Goal: Task Accomplishment & Management: Complete application form

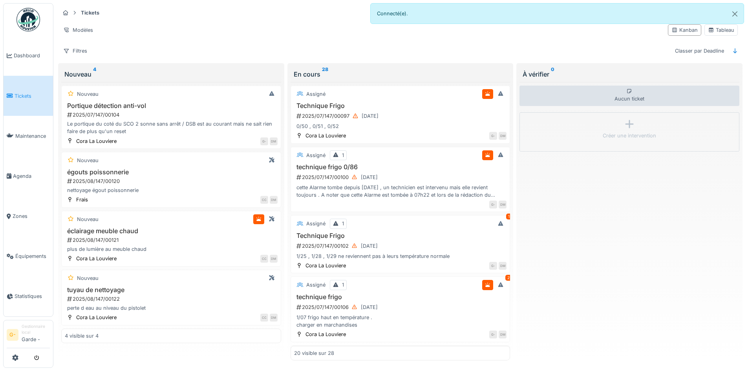
click at [30, 93] on span "Tickets" at bounding box center [32, 95] width 35 height 7
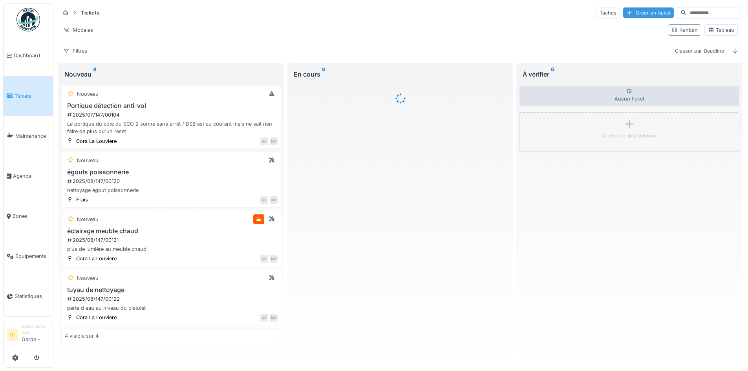
click at [633, 17] on div "Créer un ticket" at bounding box center [648, 12] width 51 height 11
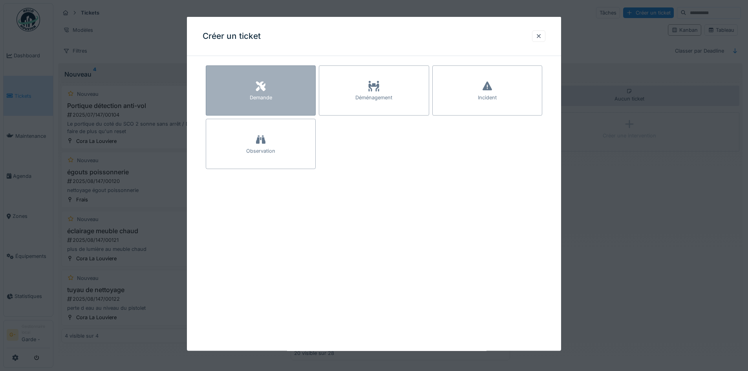
click at [282, 93] on div "Demande" at bounding box center [261, 91] width 110 height 50
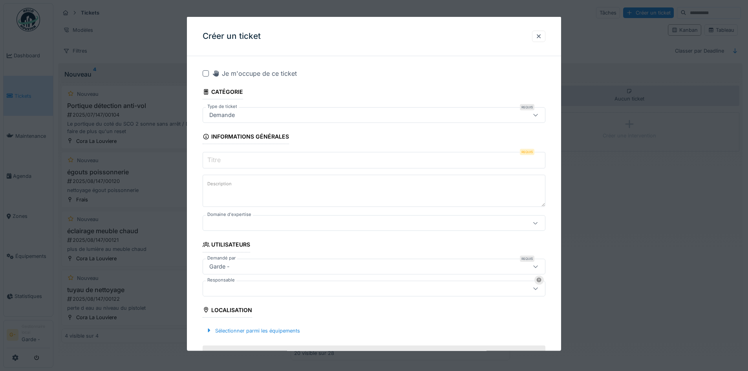
click at [522, 113] on div "Demande" at bounding box center [374, 115] width 343 height 16
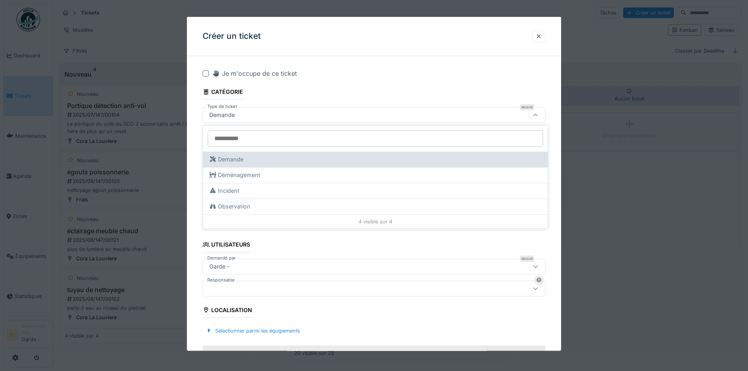
click at [438, 155] on div "Demande" at bounding box center [375, 160] width 345 height 16
click at [437, 156] on div "Demande" at bounding box center [375, 159] width 332 height 9
click at [432, 162] on div "Demande" at bounding box center [375, 159] width 332 height 9
click at [219, 158] on div "Demande" at bounding box center [375, 159] width 332 height 9
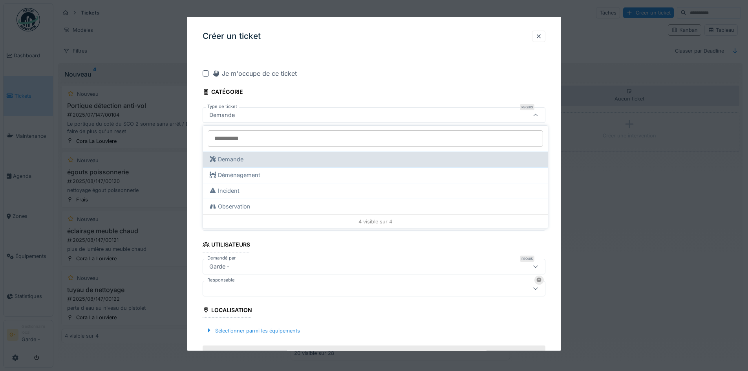
click at [219, 158] on div "Demande" at bounding box center [375, 159] width 332 height 9
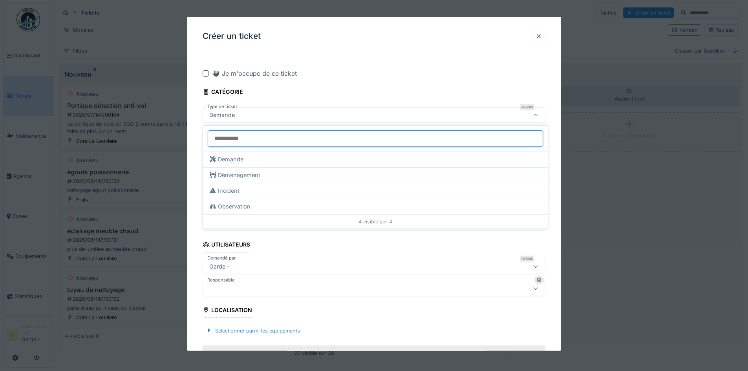
click at [240, 140] on input "Type de ticket" at bounding box center [375, 138] width 335 height 16
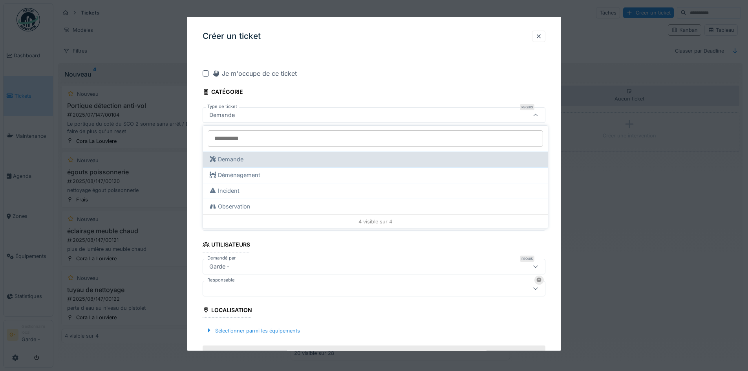
click at [276, 161] on div "Demande" at bounding box center [375, 159] width 332 height 9
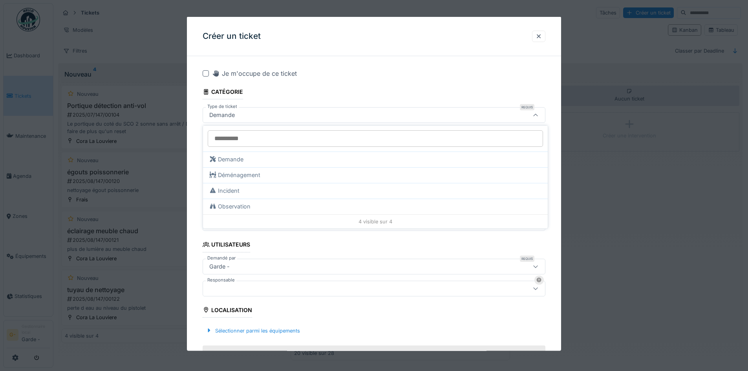
click at [403, 119] on div "Demande" at bounding box center [354, 115] width 296 height 9
click at [368, 161] on input "Titre" at bounding box center [374, 160] width 343 height 16
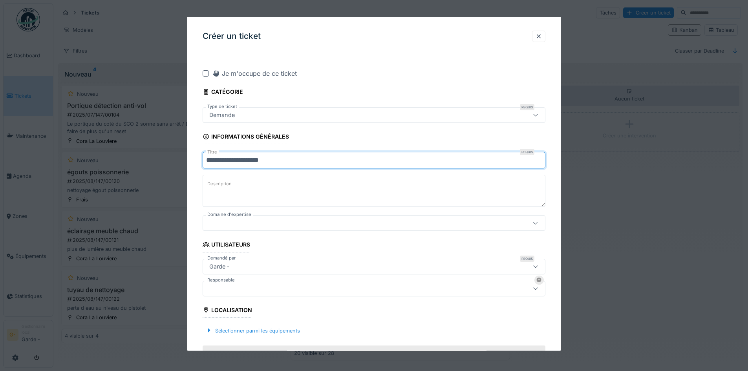
click at [242, 158] on input "**********" at bounding box center [374, 160] width 343 height 16
click at [223, 157] on input "**********" at bounding box center [374, 160] width 343 height 16
click at [226, 159] on input "**********" at bounding box center [374, 160] width 343 height 16
type input "**********"
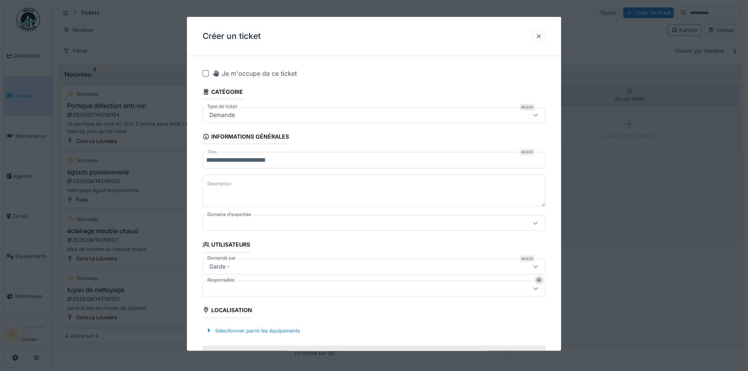
click at [235, 186] on textarea "Description" at bounding box center [374, 191] width 343 height 32
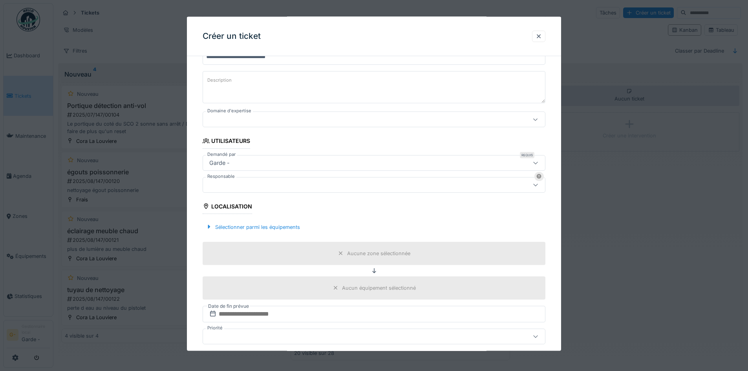
scroll to position [79, 0]
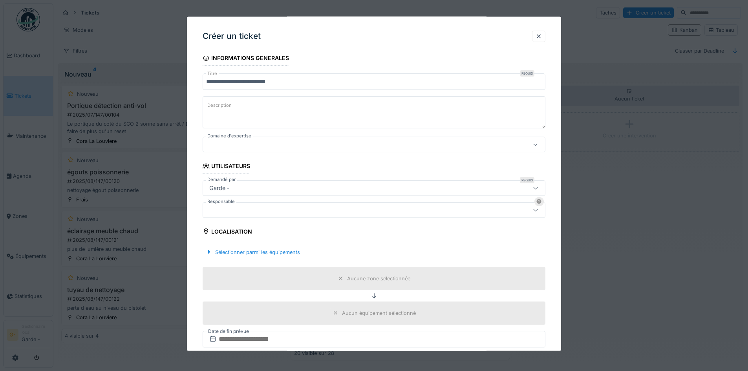
click at [341, 122] on textarea "Description" at bounding box center [374, 112] width 343 height 32
type textarea "**********"
click at [347, 138] on div at bounding box center [374, 145] width 343 height 16
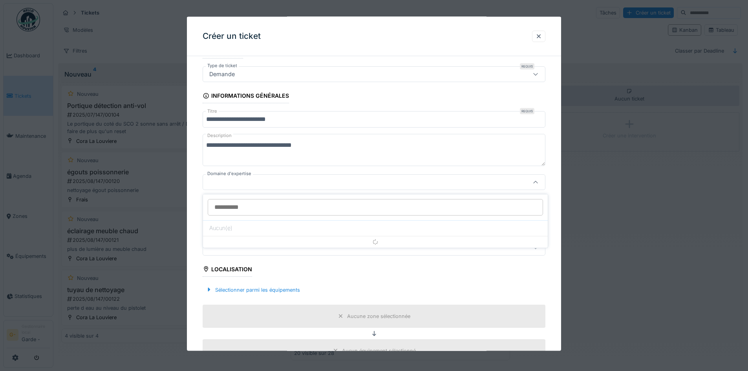
scroll to position [39, 0]
click at [347, 212] on input "Domaine d'expertise" at bounding box center [375, 207] width 335 height 16
click at [530, 187] on div at bounding box center [535, 183] width 19 height 15
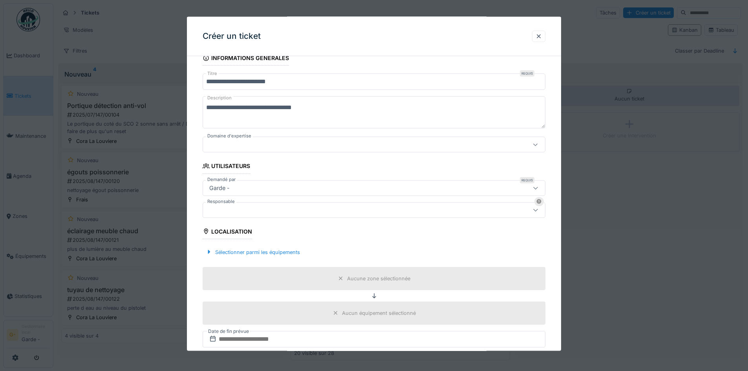
click at [495, 211] on div at bounding box center [354, 209] width 296 height 9
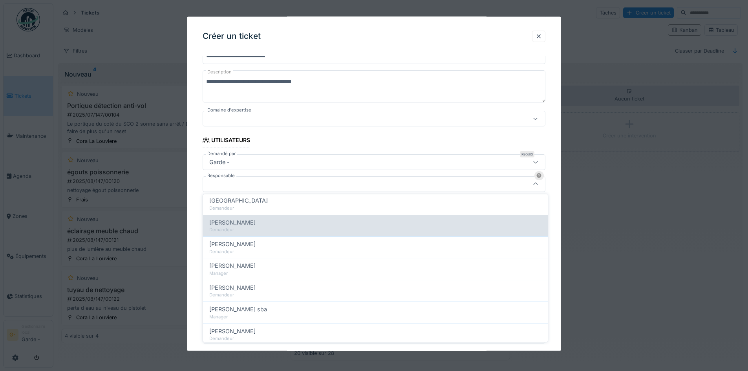
scroll to position [118, 0]
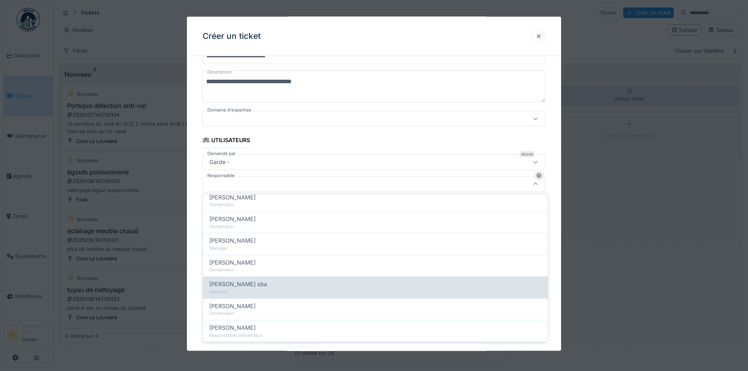
click at [323, 289] on div "Manager" at bounding box center [375, 292] width 332 height 7
type input "****"
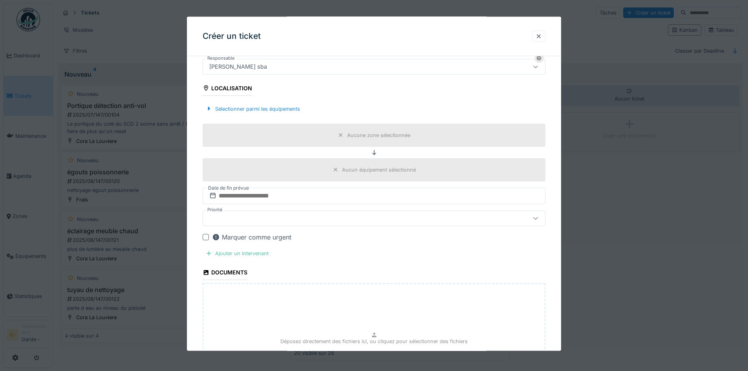
scroll to position [222, 0]
click at [378, 189] on input "text" at bounding box center [374, 195] width 343 height 16
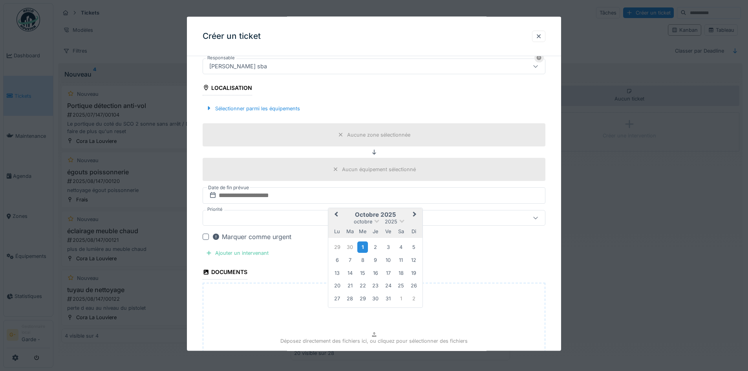
click at [361, 246] on div "1" at bounding box center [362, 246] width 11 height 11
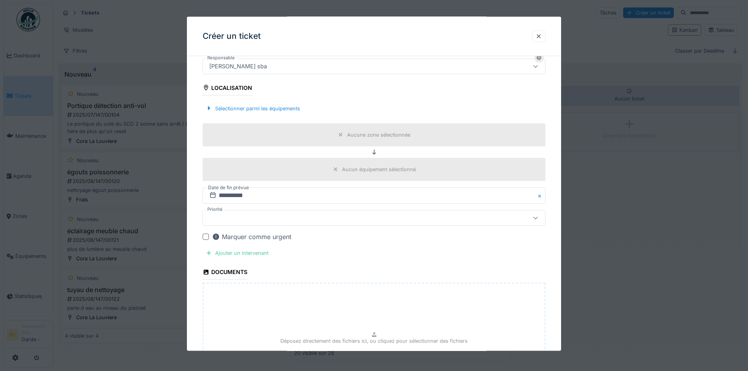
click at [369, 222] on div at bounding box center [374, 218] width 343 height 16
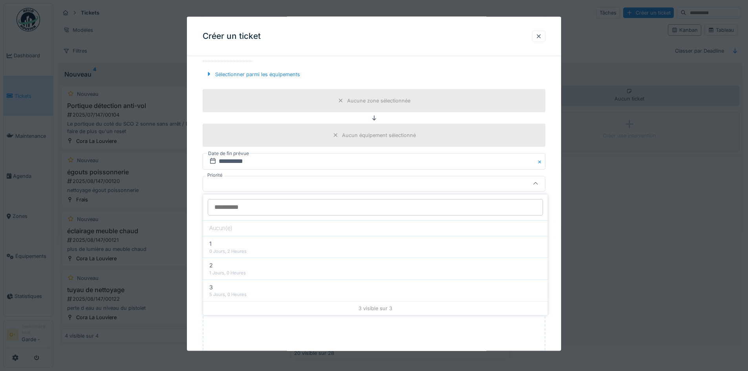
click at [528, 214] on input "Priorité" at bounding box center [375, 207] width 335 height 16
click at [412, 181] on div at bounding box center [354, 184] width 296 height 9
click at [235, 215] on div "Ajouter un intervenant" at bounding box center [237, 219] width 69 height 11
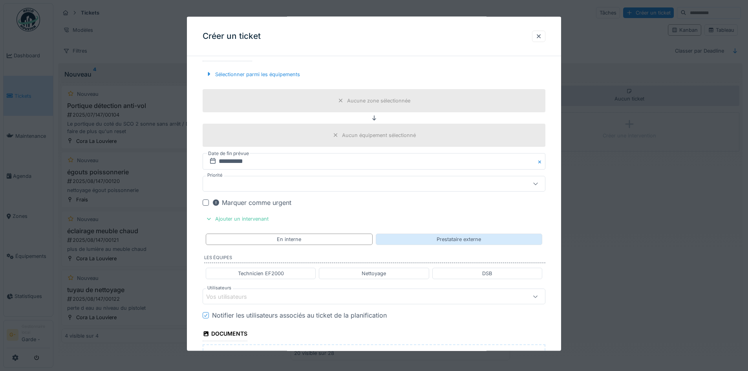
click at [406, 240] on div "Prestataire externe" at bounding box center [459, 239] width 167 height 11
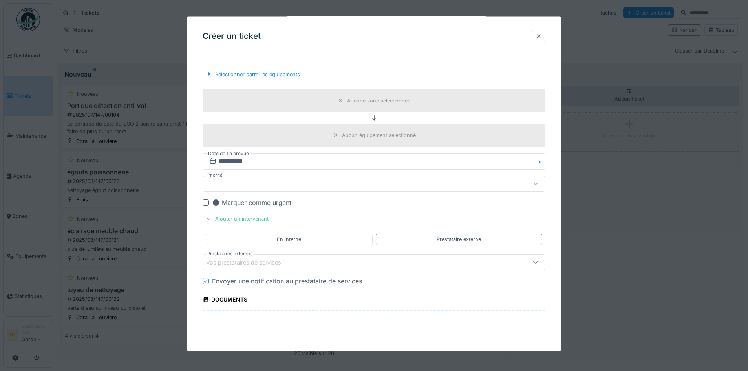
click at [410, 265] on div "Vos prestataires de services" at bounding box center [354, 262] width 296 height 9
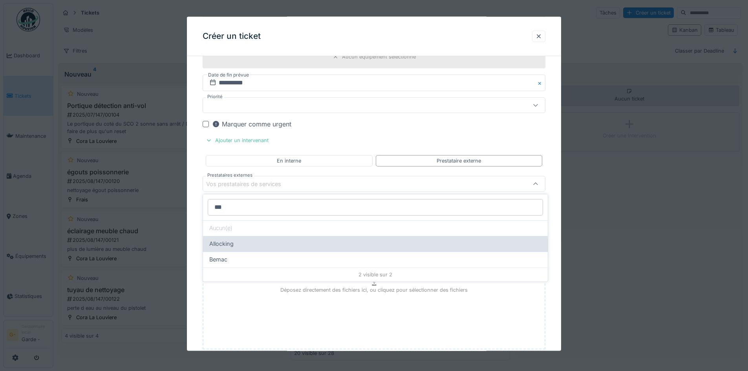
type input "***"
click at [418, 241] on div "Allocking" at bounding box center [375, 244] width 332 height 9
type input "***"
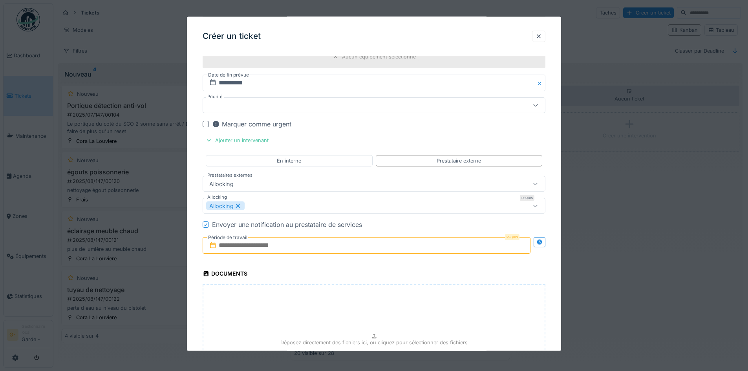
click at [418, 246] on input "text" at bounding box center [367, 245] width 328 height 16
click at [367, 175] on div "2" at bounding box center [368, 172] width 11 height 11
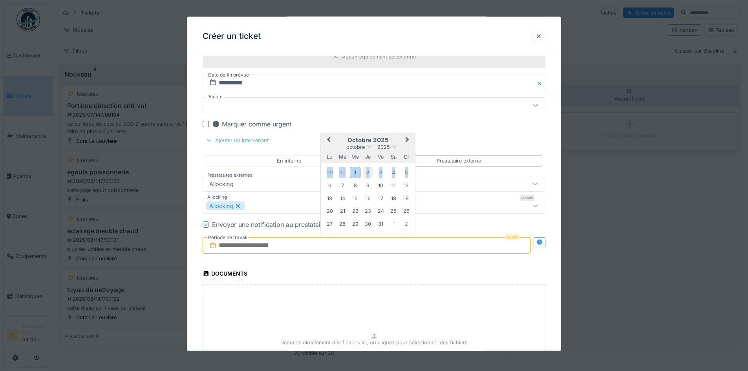
click at [367, 175] on div "2" at bounding box center [368, 172] width 11 height 11
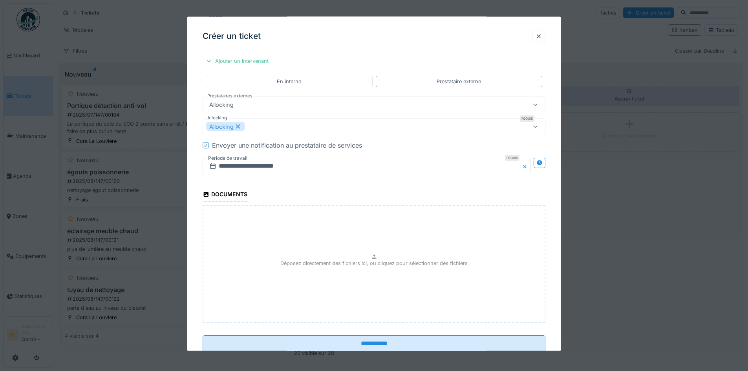
scroll to position [437, 0]
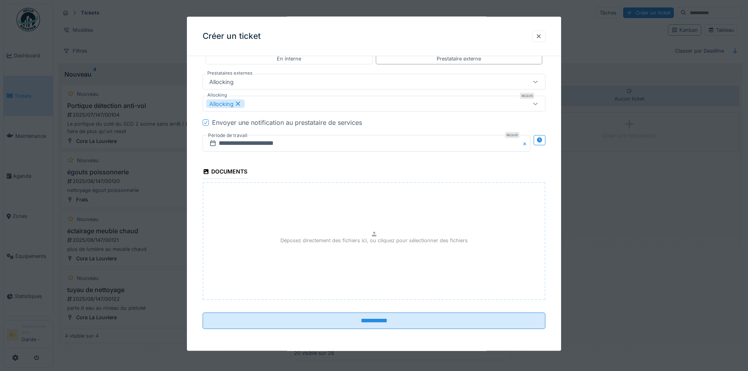
click at [353, 243] on p "Déposez directement des fichiers ici, ou cliquez pour sélectionner des fichiers" at bounding box center [373, 240] width 187 height 7
type input "**********"
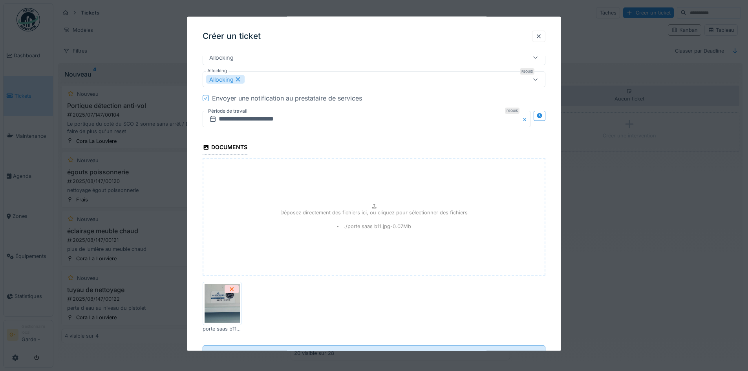
scroll to position [495, 0]
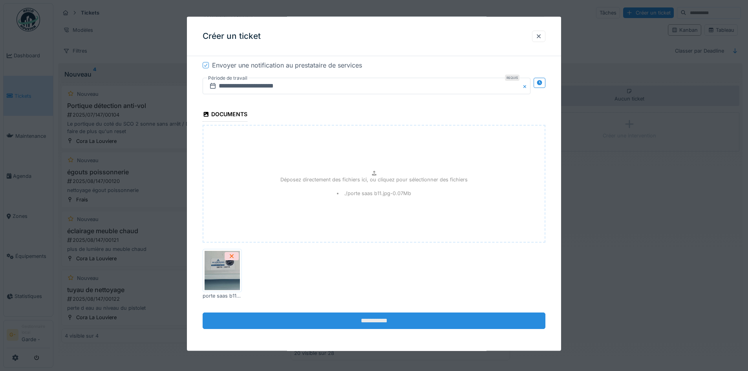
click at [418, 317] on input "**********" at bounding box center [374, 320] width 343 height 16
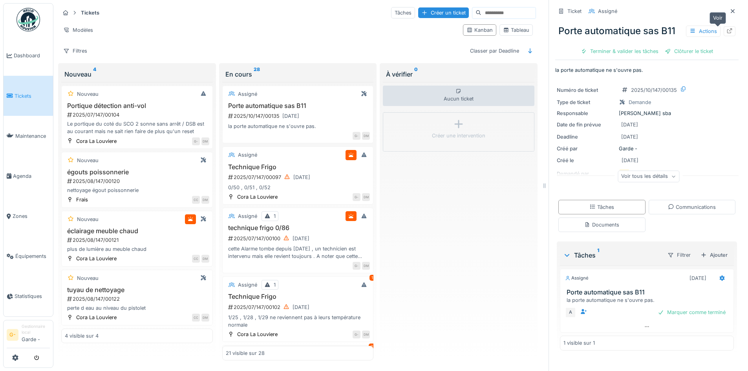
click at [728, 32] on icon at bounding box center [730, 30] width 5 height 5
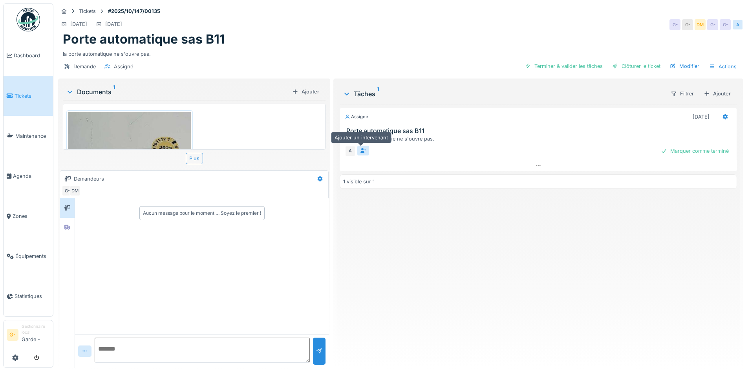
click at [363, 149] on icon at bounding box center [363, 150] width 6 height 5
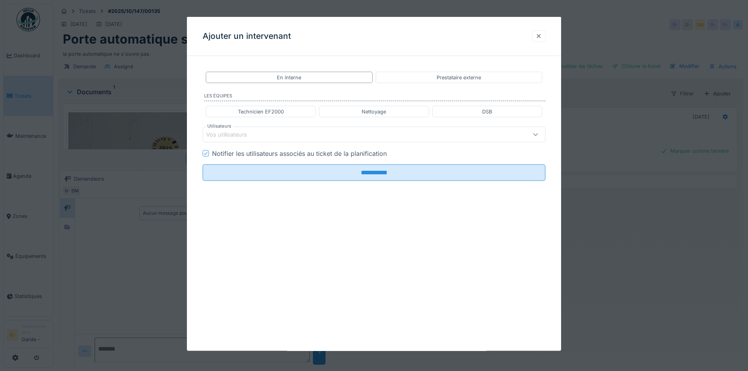
click at [539, 35] on div at bounding box center [539, 35] width 6 height 7
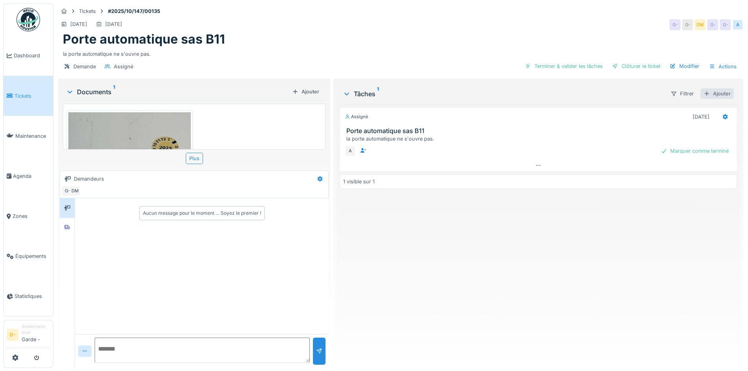
click at [706, 92] on div "Ajouter" at bounding box center [717, 93] width 33 height 11
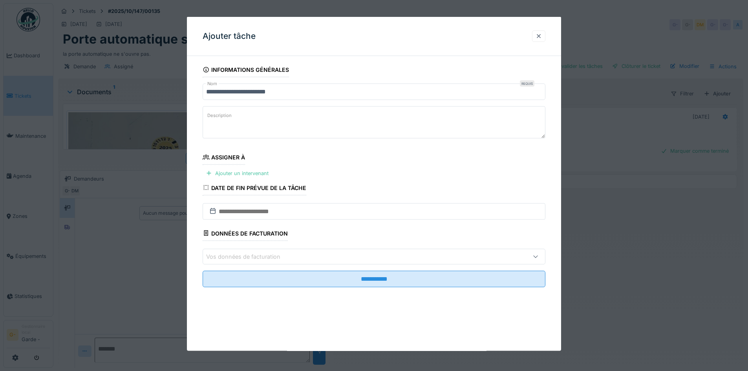
click at [538, 39] on div at bounding box center [538, 35] width 13 height 11
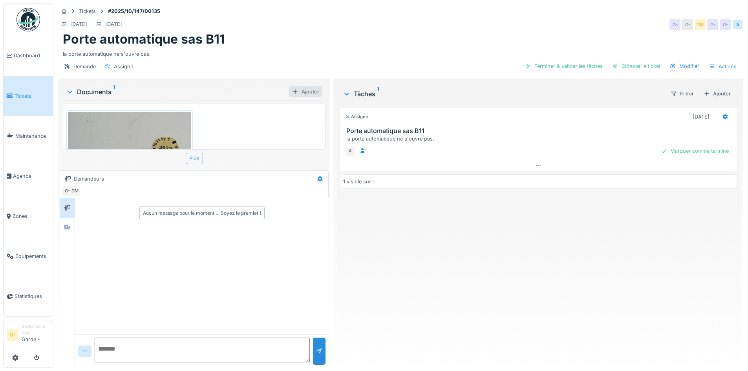
click at [308, 92] on div "Ajouter" at bounding box center [305, 91] width 33 height 11
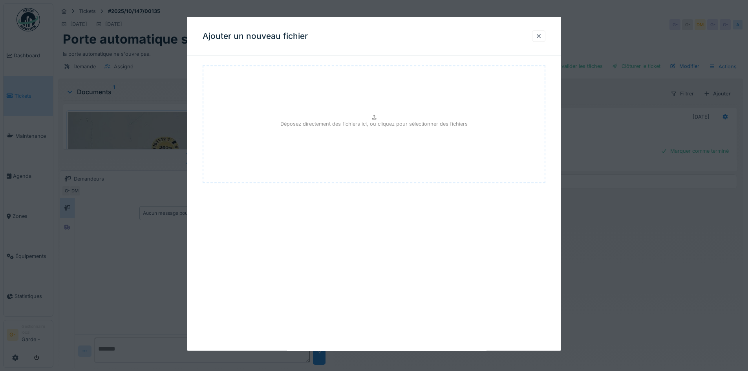
click at [542, 38] on div at bounding box center [539, 35] width 6 height 7
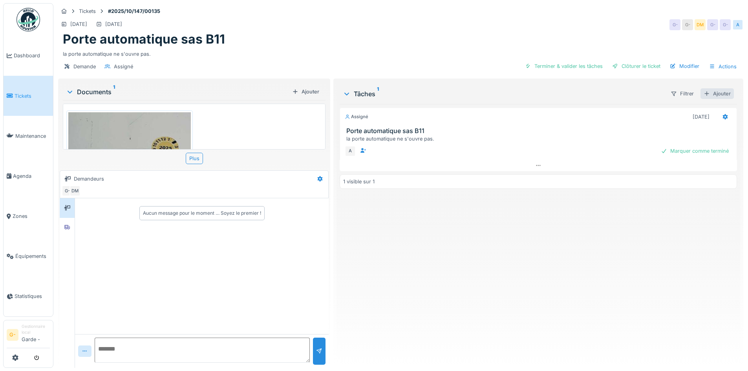
click at [716, 98] on div "Ajouter" at bounding box center [717, 93] width 33 height 11
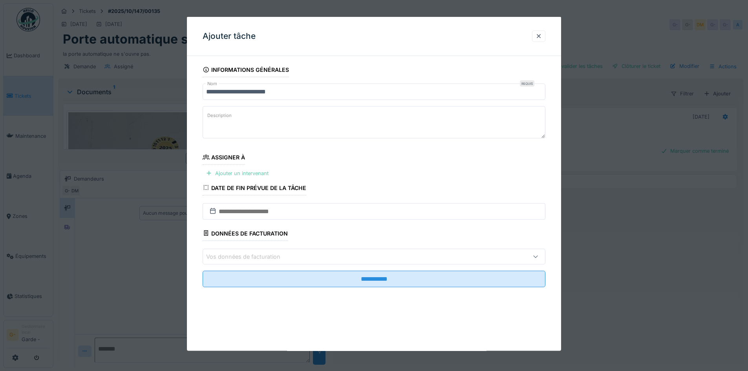
click at [243, 174] on div "Ajouter un intervenant" at bounding box center [237, 173] width 69 height 11
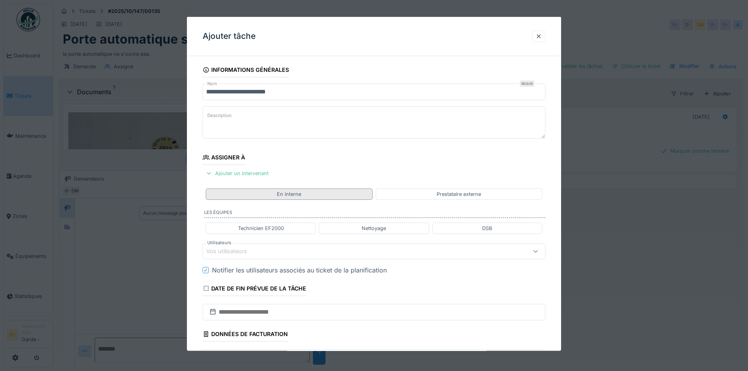
click at [310, 190] on div "En interne" at bounding box center [289, 193] width 167 height 11
click at [534, 254] on div at bounding box center [535, 251] width 19 height 15
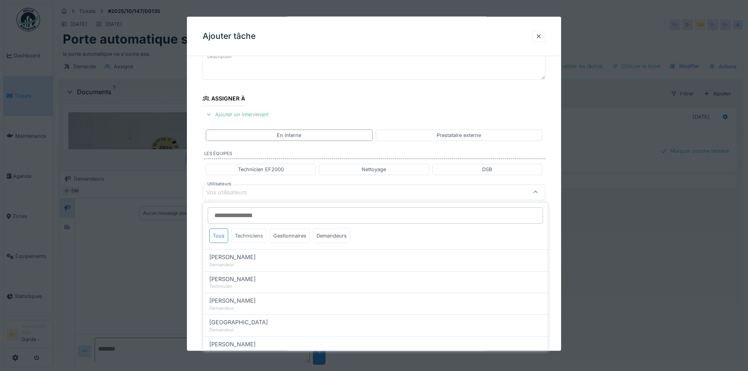
click at [248, 237] on div "Techniciens" at bounding box center [248, 236] width 35 height 15
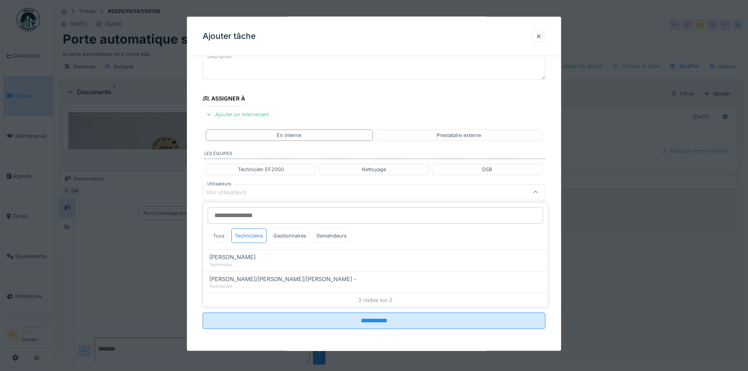
click at [217, 232] on div "Tous" at bounding box center [218, 236] width 19 height 15
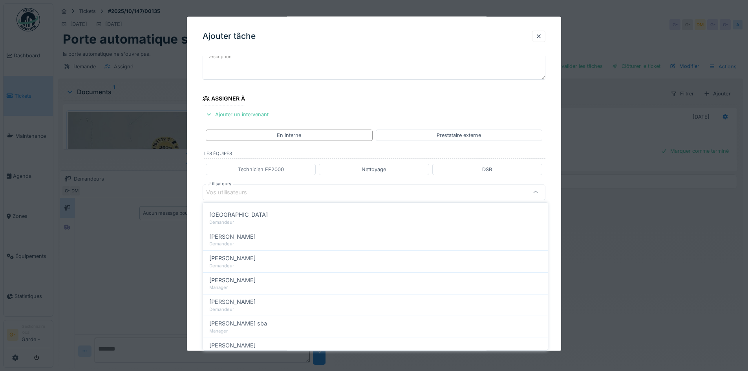
scroll to position [79, 0]
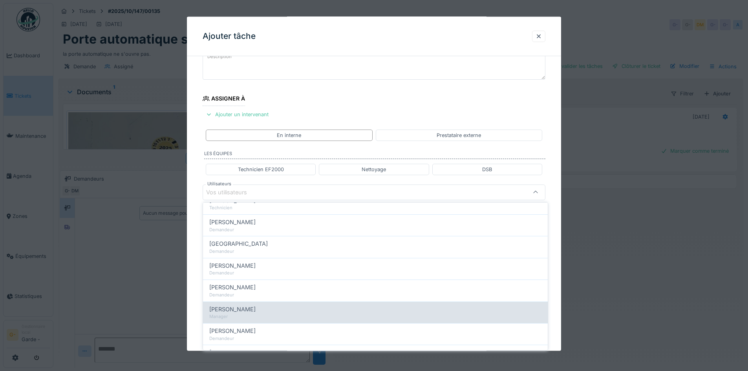
click at [240, 305] on span "Claudio Baldini" at bounding box center [232, 309] width 46 height 9
type input "****"
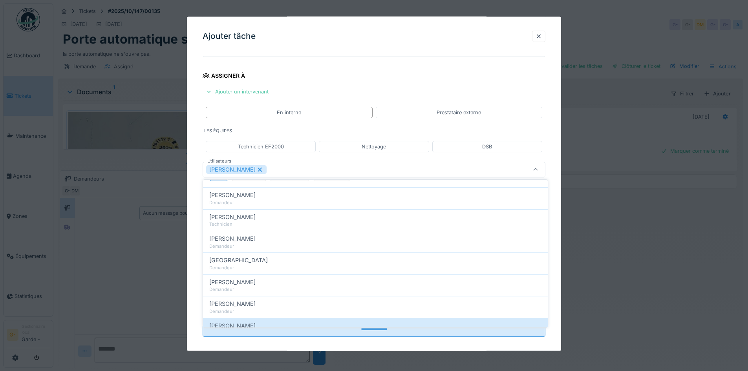
scroll to position [90, 0]
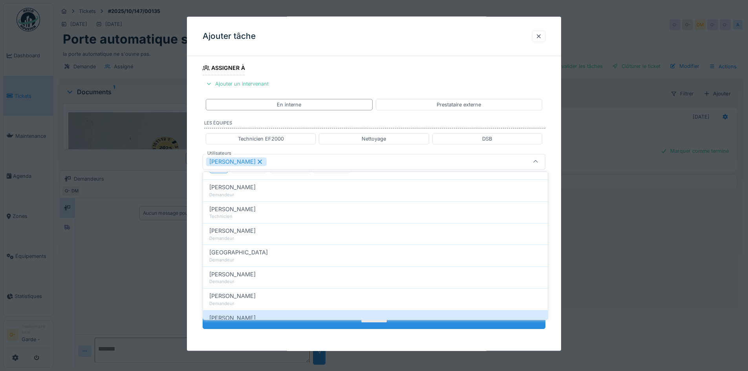
click at [467, 323] on input "**********" at bounding box center [374, 321] width 343 height 16
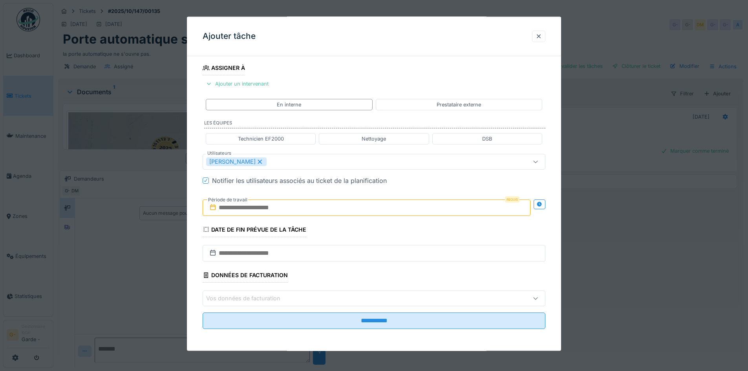
click at [444, 209] on input "text" at bounding box center [367, 207] width 328 height 16
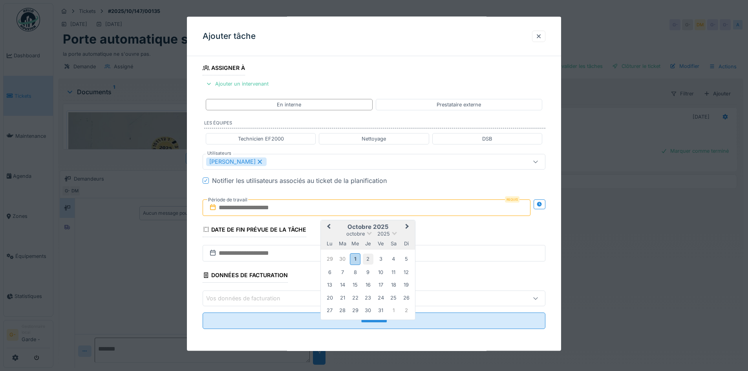
click at [364, 257] on div "2" at bounding box center [368, 259] width 11 height 11
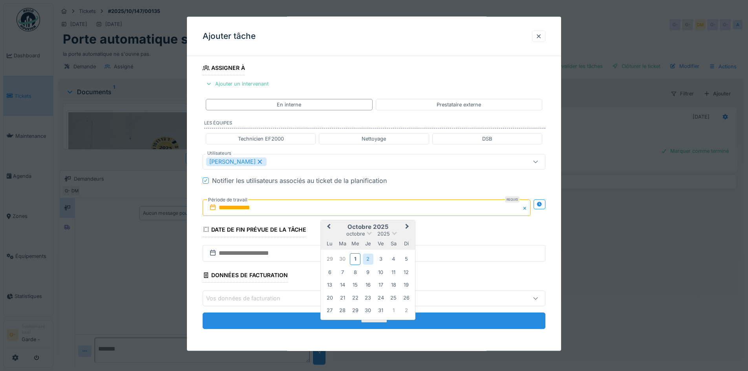
click at [444, 313] on input "**********" at bounding box center [374, 321] width 343 height 16
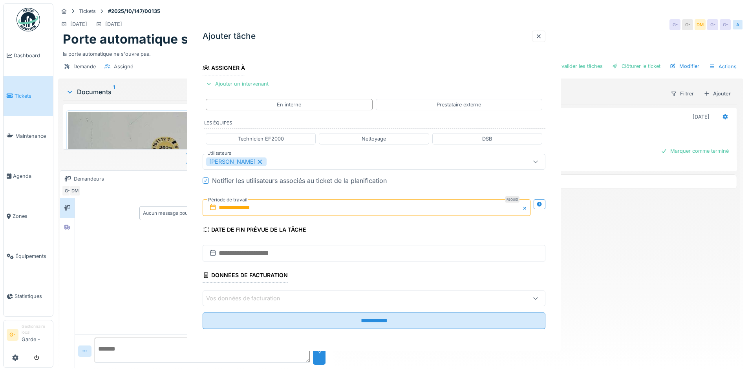
scroll to position [0, 0]
